Goal: Use online tool/utility: Use online tool/utility

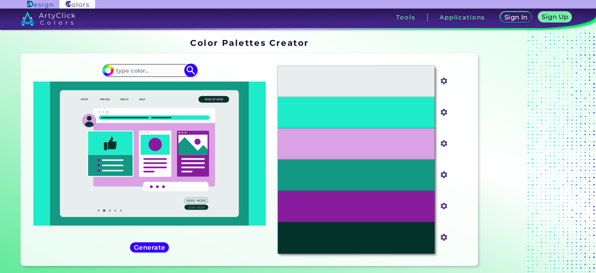
click at [140, 73] on input at bounding box center [149, 70] width 72 height 10
type input "4265ae"
type input "#000000"
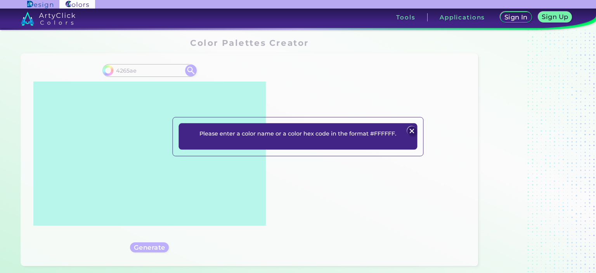
click at [414, 130] on img at bounding box center [411, 130] width 9 height 9
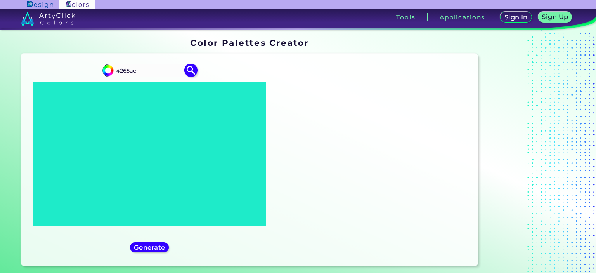
click at [118, 67] on input "4265ae" at bounding box center [149, 70] width 72 height 10
type input "#4265ae"
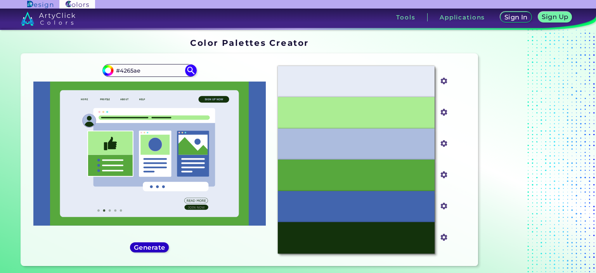
click at [151, 244] on h5 "Generate" at bounding box center [149, 247] width 28 height 6
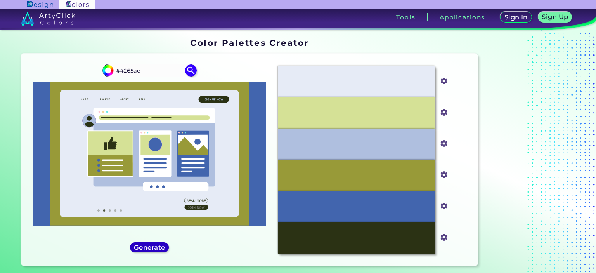
click at [152, 246] on h5 "Generate" at bounding box center [149, 247] width 28 height 6
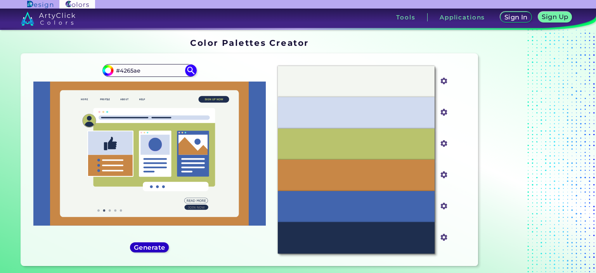
click at [152, 246] on h5 "Generate" at bounding box center [149, 247] width 28 height 6
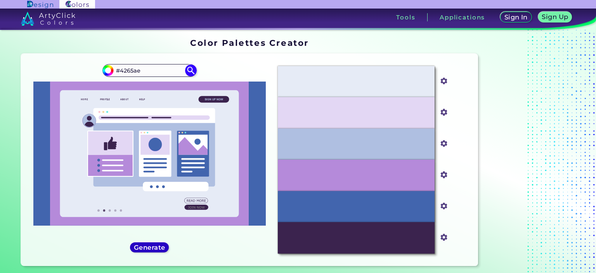
click at [152, 246] on h5 "Generate" at bounding box center [149, 247] width 28 height 6
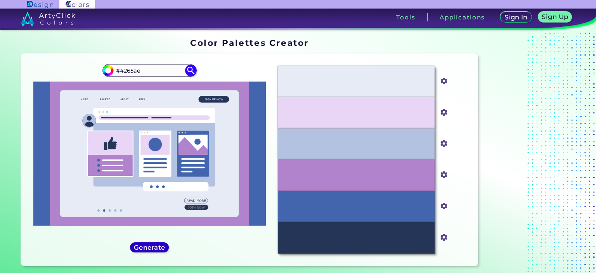
click at [152, 246] on h5 "Generate" at bounding box center [149, 247] width 28 height 6
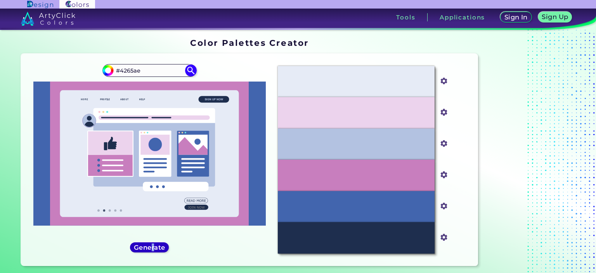
click at [154, 248] on h5 "Generate" at bounding box center [149, 247] width 28 height 6
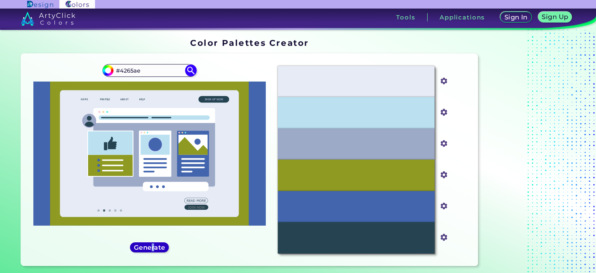
click at [155, 244] on h5 "Generate" at bounding box center [149, 247] width 28 height 6
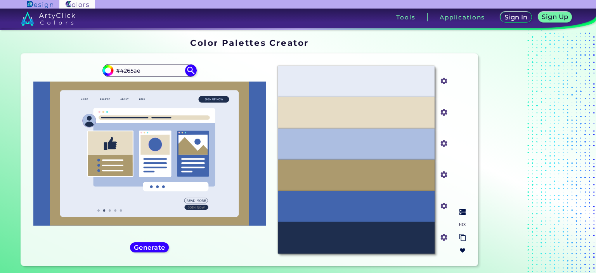
click at [462, 223] on img at bounding box center [462, 224] width 6 height 6
click at [352, 114] on p "#E6DCC5" at bounding box center [356, 112] width 26 height 9
drag, startPoint x: 367, startPoint y: 111, endPoint x: 331, endPoint y: 110, distance: 36.9
click at [331, 110] on div "#E6DCC5" at bounding box center [356, 112] width 157 height 31
click at [342, 107] on div "#E6DCC5" at bounding box center [356, 112] width 157 height 31
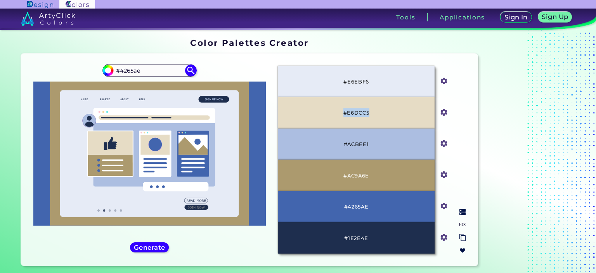
drag, startPoint x: 345, startPoint y: 113, endPoint x: 388, endPoint y: 118, distance: 43.7
click at [388, 118] on div "#E6DCC5" at bounding box center [356, 112] width 157 height 31
copy p "#E6DCC5"
drag, startPoint x: 371, startPoint y: 176, endPoint x: 389, endPoint y: 177, distance: 18.6
click at [389, 177] on div "#AC9A6E" at bounding box center [356, 174] width 157 height 31
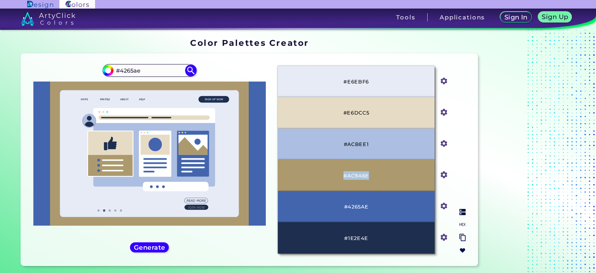
copy p "#AC9A6E"
